Goal: Transaction & Acquisition: Purchase product/service

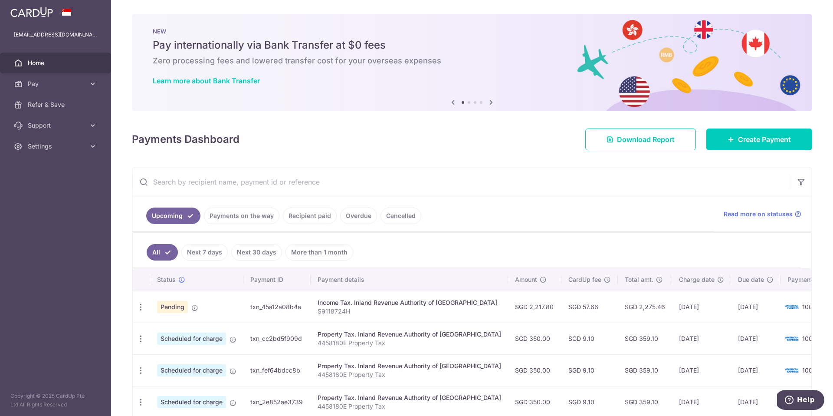
scroll to position [109, 0]
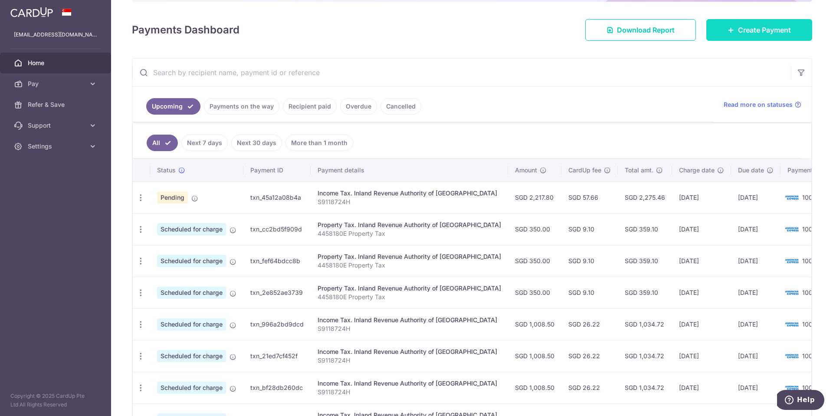
click at [719, 29] on link "Create Payment" at bounding box center [759, 30] width 106 height 22
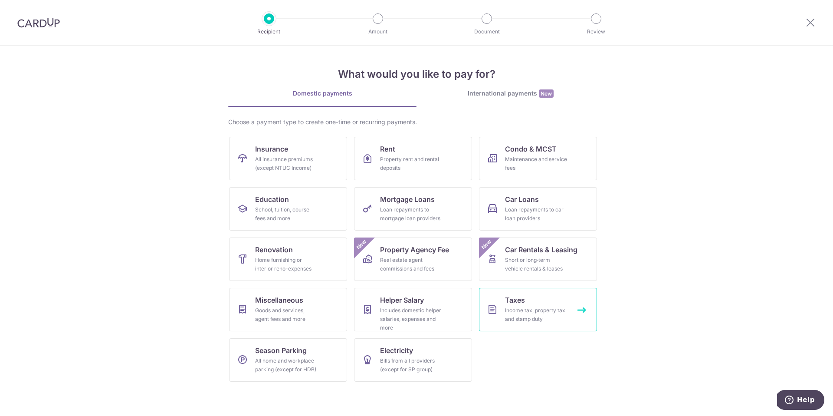
click at [528, 320] on div "Income tax, property tax and stamp duty" at bounding box center [536, 314] width 62 height 17
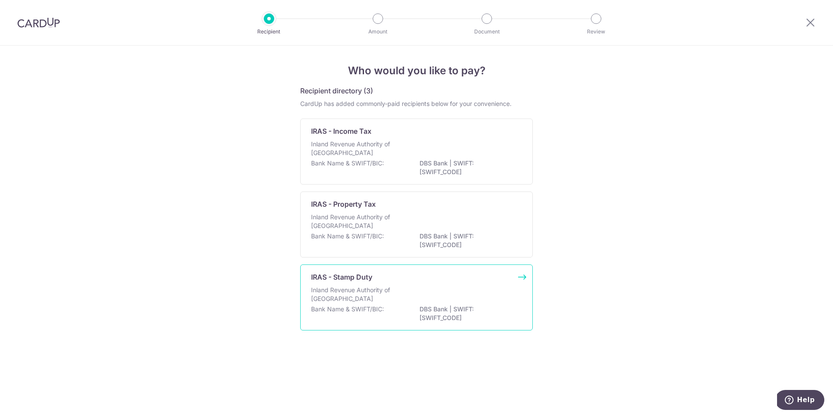
click at [529, 320] on div "IRAS - Stamp Duty Inland Revenue Authority of Singapore Bank Name & SWIFT/BIC: …" at bounding box center [416, 297] width 233 height 66
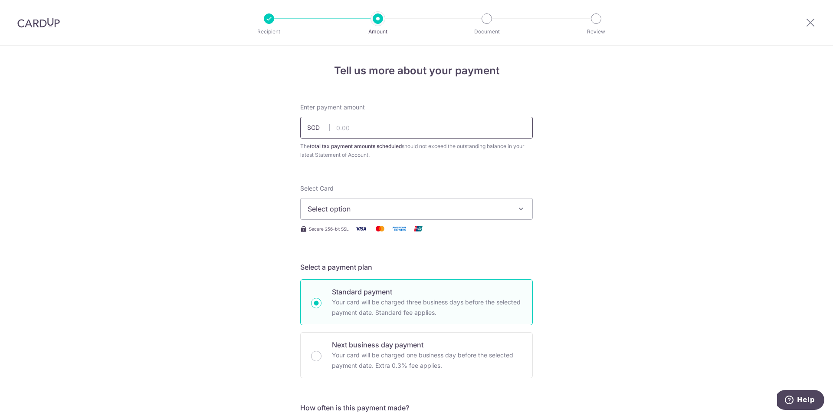
click at [442, 124] on input "text" at bounding box center [416, 128] width 233 height 22
type input "403.00"
click at [443, 216] on button "Select option" at bounding box center [416, 209] width 233 height 22
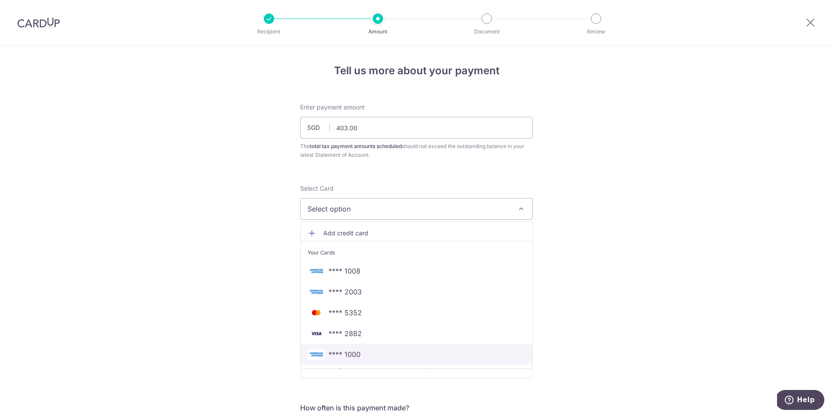
click at [408, 351] on span "**** 1000" at bounding box center [417, 354] width 218 height 10
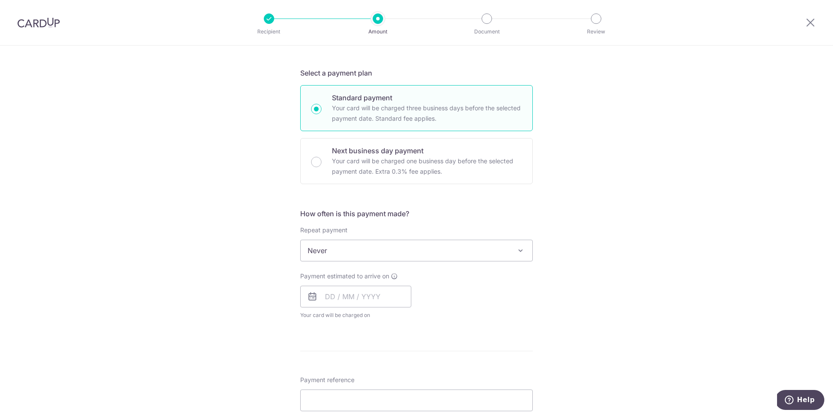
scroll to position [195, 0]
click at [378, 294] on input "text" at bounding box center [355, 296] width 111 height 22
click at [357, 388] on link "16" at bounding box center [353, 392] width 14 height 14
type input "[DATE]"
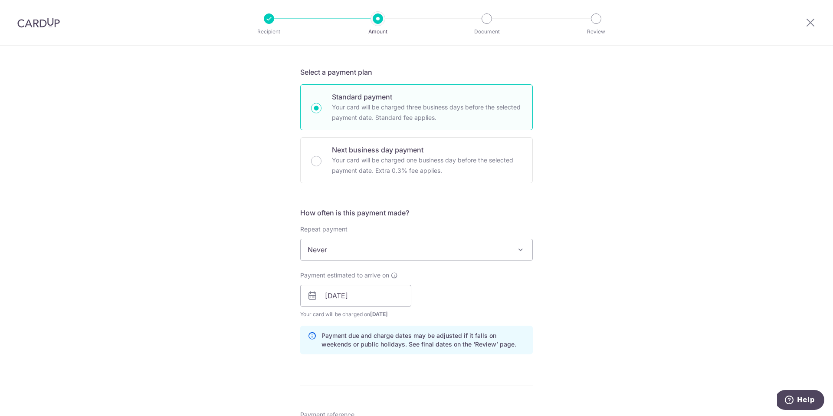
click at [582, 320] on div "Tell us more about your payment Enter payment amount SGD 403.00 403.00 The tota…" at bounding box center [416, 271] width 833 height 841
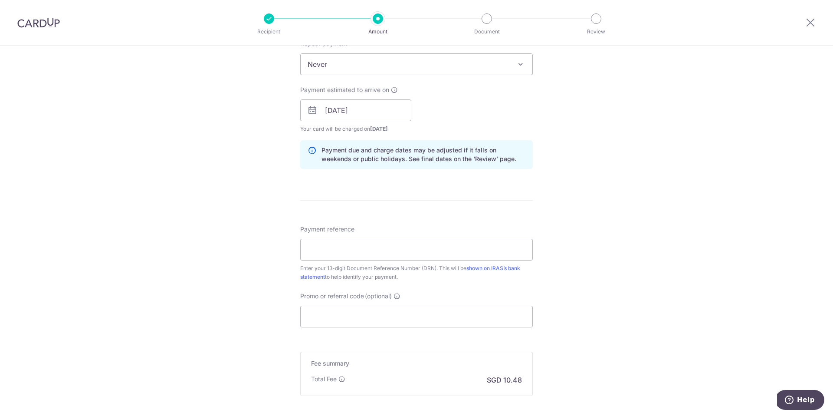
scroll to position [382, 0]
click at [418, 244] on input "Payment reference" at bounding box center [416, 247] width 233 height 22
paste input "2509110347348"
type input "2509110347348"
click at [588, 211] on div "Tell us more about your payment Enter payment amount SGD 403.00 403.00 The tota…" at bounding box center [416, 83] width 833 height 841
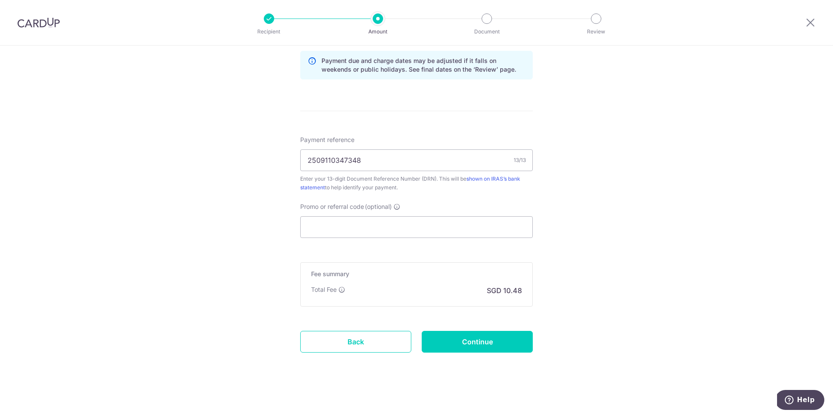
scroll to position [471, 0]
click at [488, 218] on input "Promo or referral code (optional)" at bounding box center [416, 225] width 233 height 22
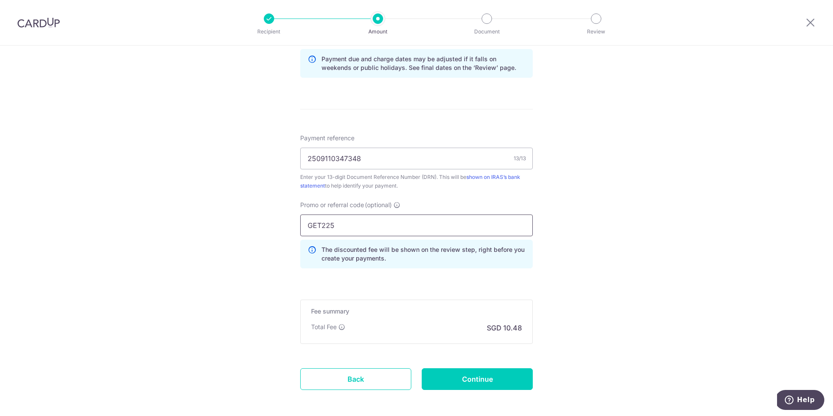
type input "GET225"
click at [529, 319] on div "Fee summary Base fee Extend fee Next-day fee Total Fee SGD 10.48" at bounding box center [416, 321] width 233 height 44
click at [497, 368] on input "Continue" at bounding box center [477, 379] width 111 height 22
type input "Create Schedule"
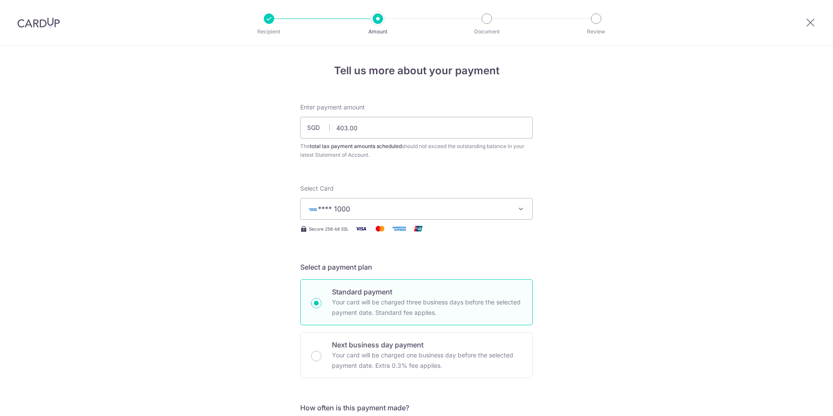
scroll to position [522, 0]
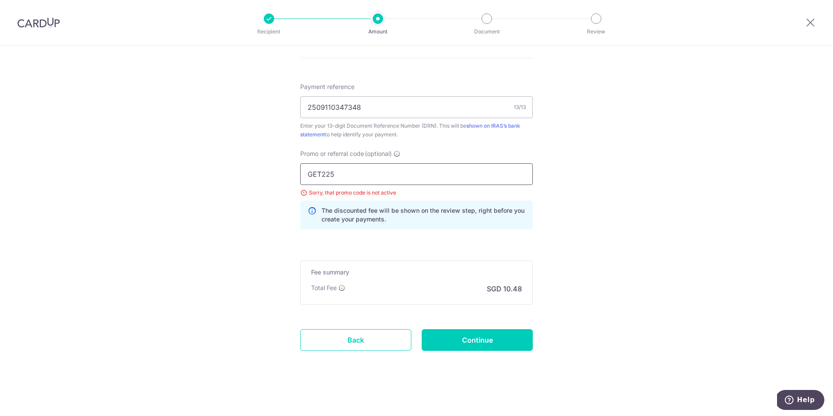
click at [376, 177] on input "GET225" at bounding box center [416, 174] width 233 height 22
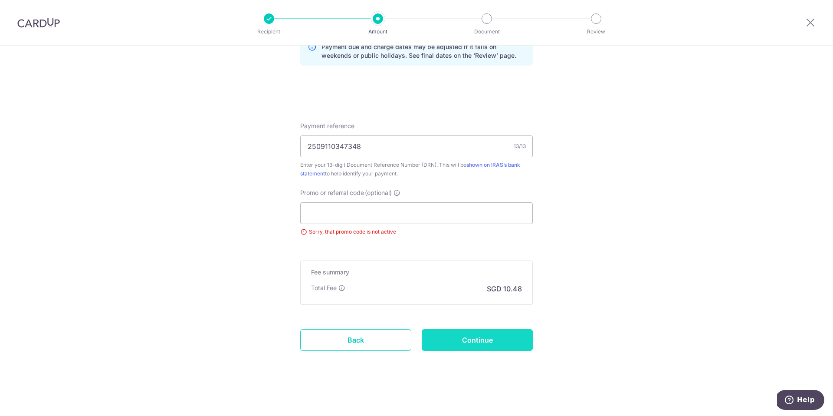
click at [507, 330] on input "Continue" at bounding box center [477, 340] width 111 height 22
type input "Update Schedule"
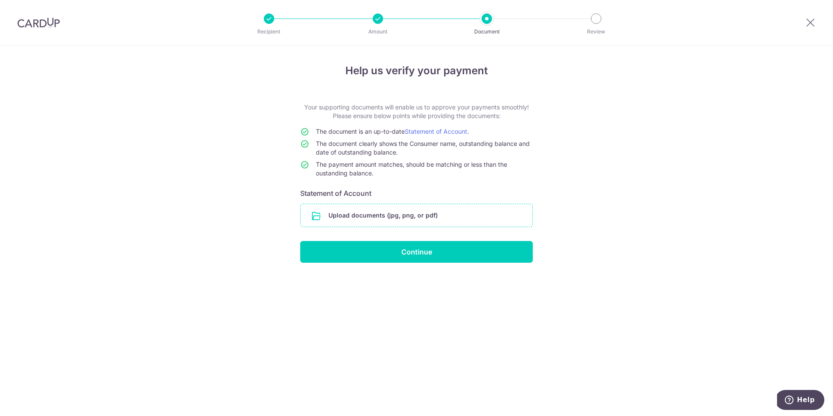
click at [360, 213] on input "file" at bounding box center [417, 215] width 232 height 23
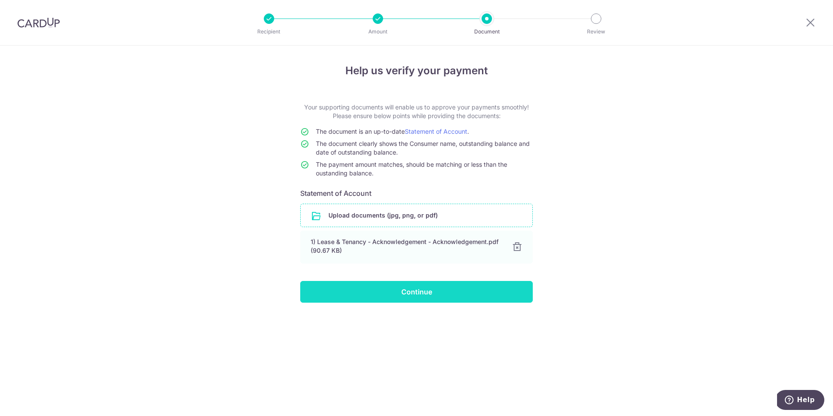
click at [432, 296] on input "Continue" at bounding box center [416, 292] width 233 height 22
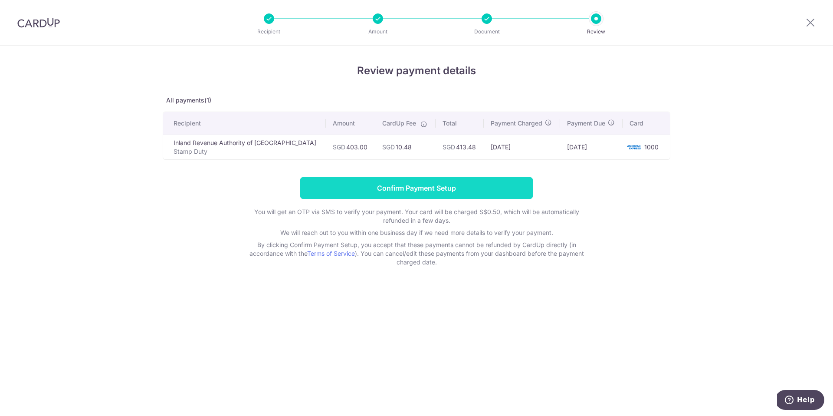
click at [500, 190] on input "Confirm Payment Setup" at bounding box center [416, 188] width 233 height 22
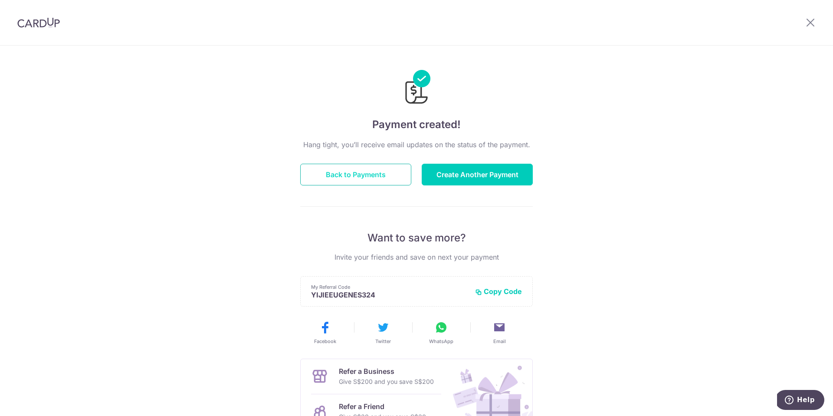
click at [340, 182] on button "Back to Payments" at bounding box center [355, 175] width 111 height 22
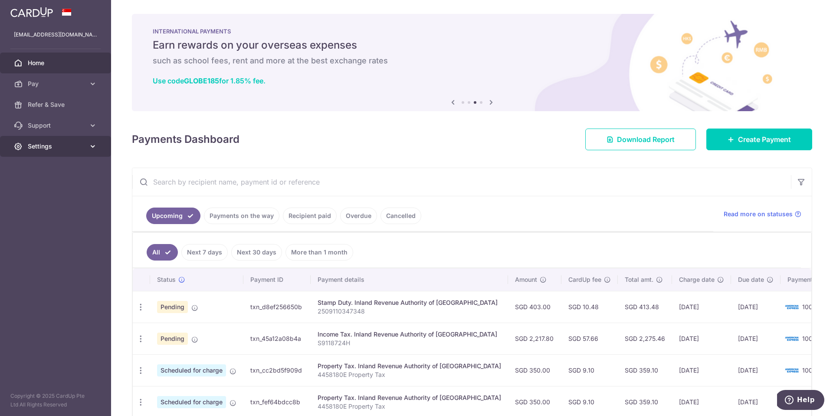
click at [66, 153] on link "Settings" at bounding box center [55, 146] width 111 height 21
click at [72, 192] on link "Logout" at bounding box center [55, 187] width 111 height 21
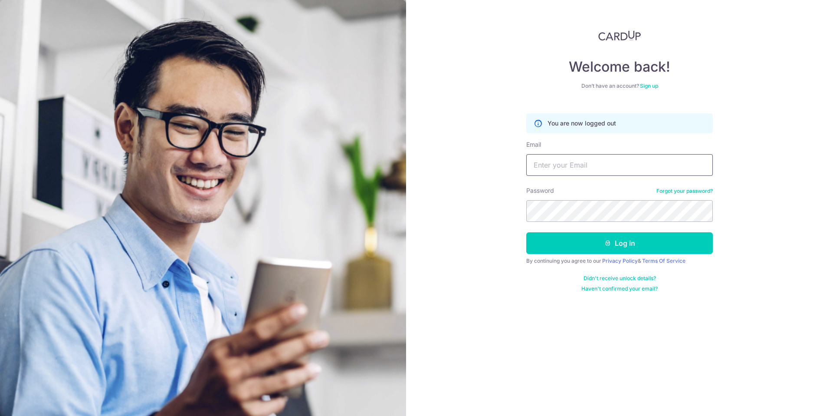
click at [547, 167] on input "Email" at bounding box center [619, 165] width 187 height 22
type input "[EMAIL_ADDRESS][DOMAIN_NAME]"
click at [599, 238] on button "Log in" at bounding box center [619, 243] width 187 height 22
